Goal: Find specific page/section: Find specific page/section

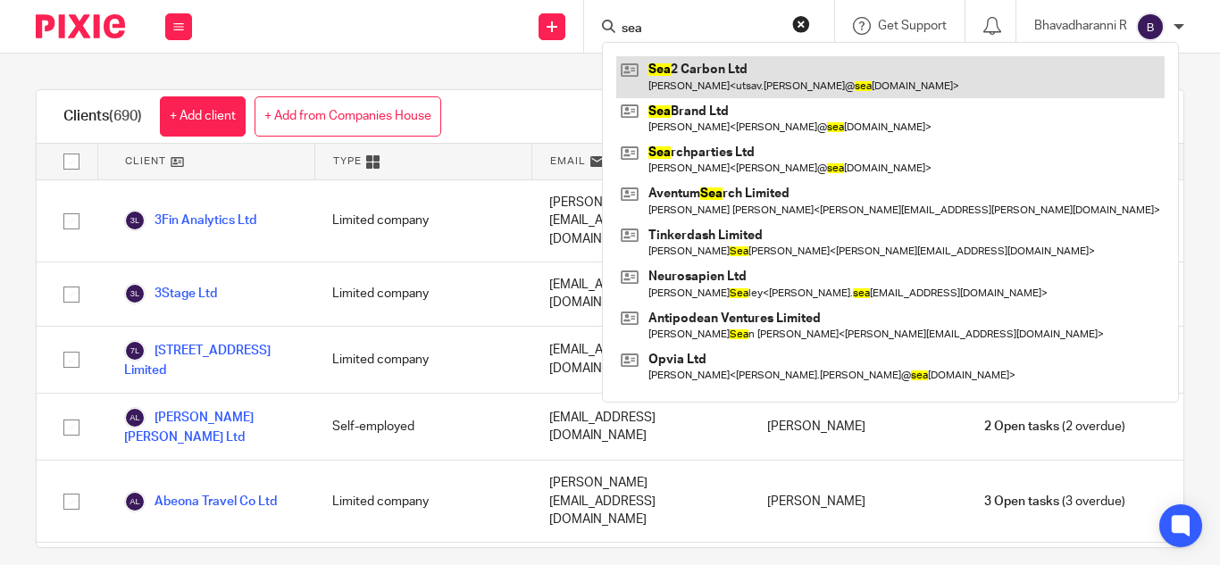
type input "sea"
click at [686, 88] on link at bounding box center [890, 76] width 548 height 41
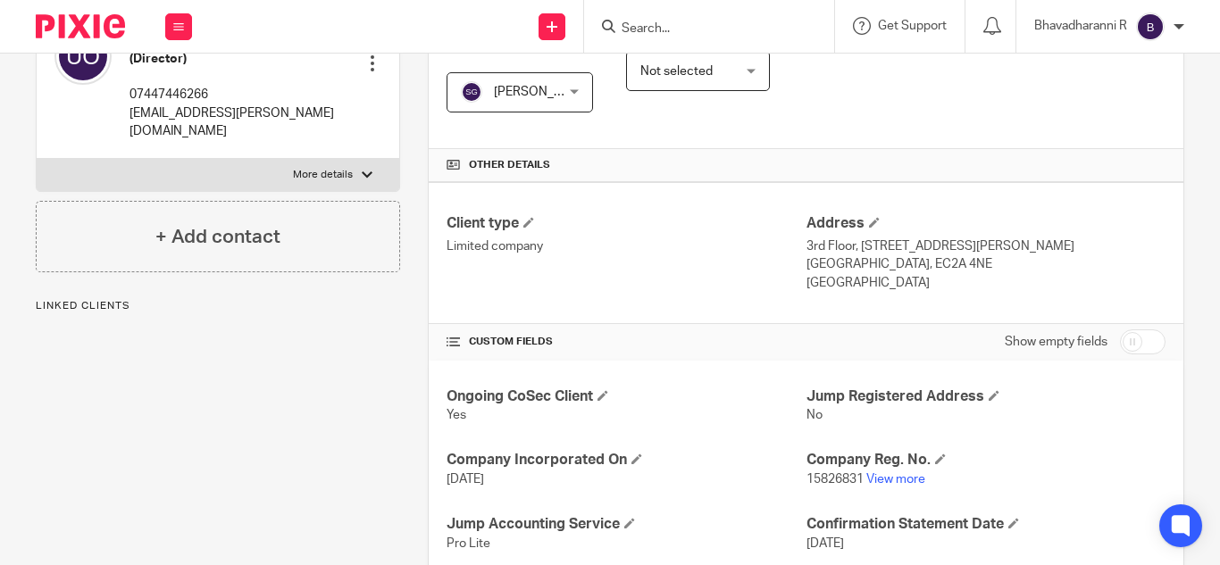
scroll to position [347, 0]
click at [896, 474] on link "View more" at bounding box center [895, 479] width 59 height 13
